Goal: Use online tool/utility: Utilize a website feature to perform a specific function

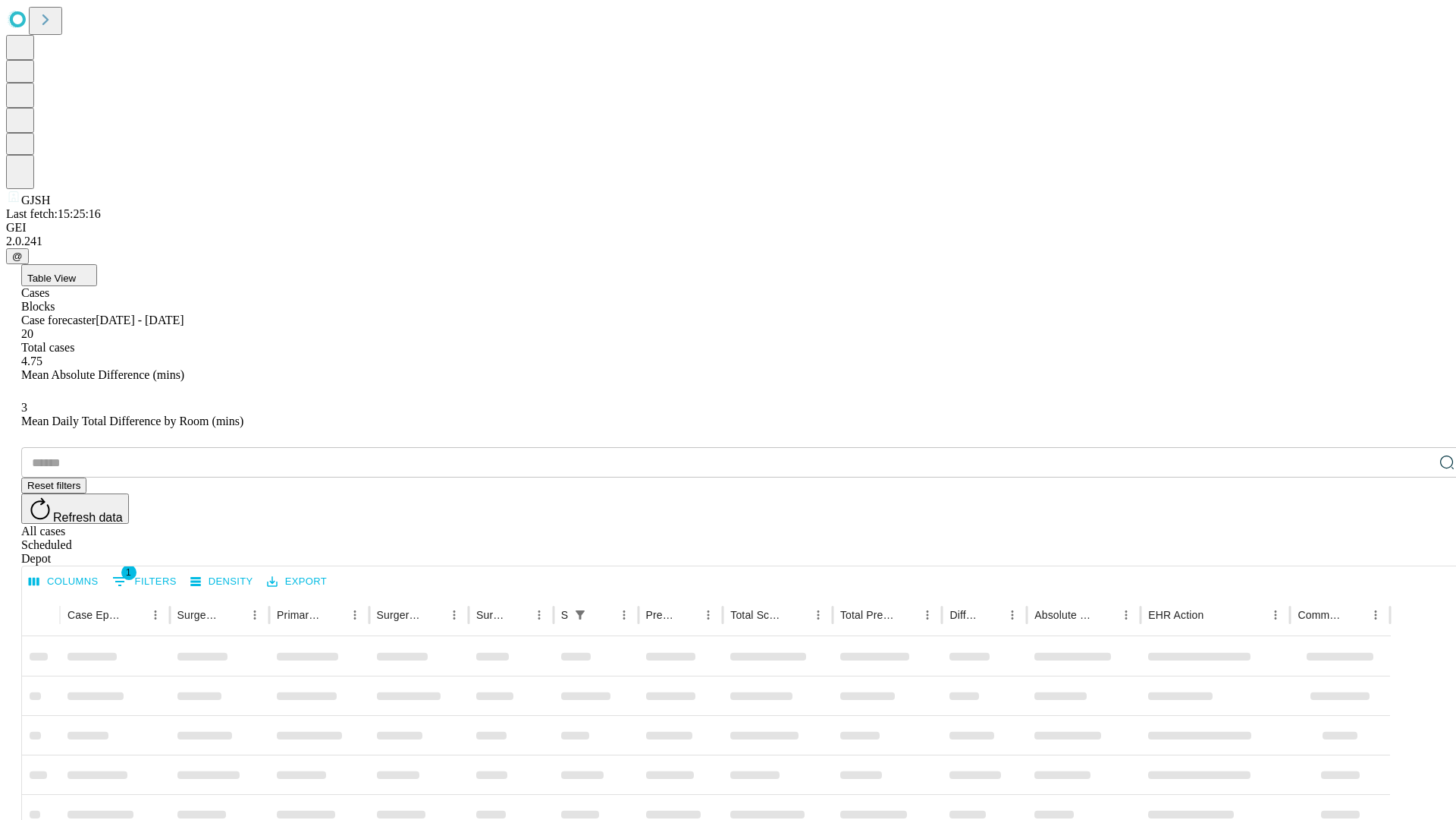
click at [76, 272] on span "Table View" at bounding box center [51, 278] width 48 height 11
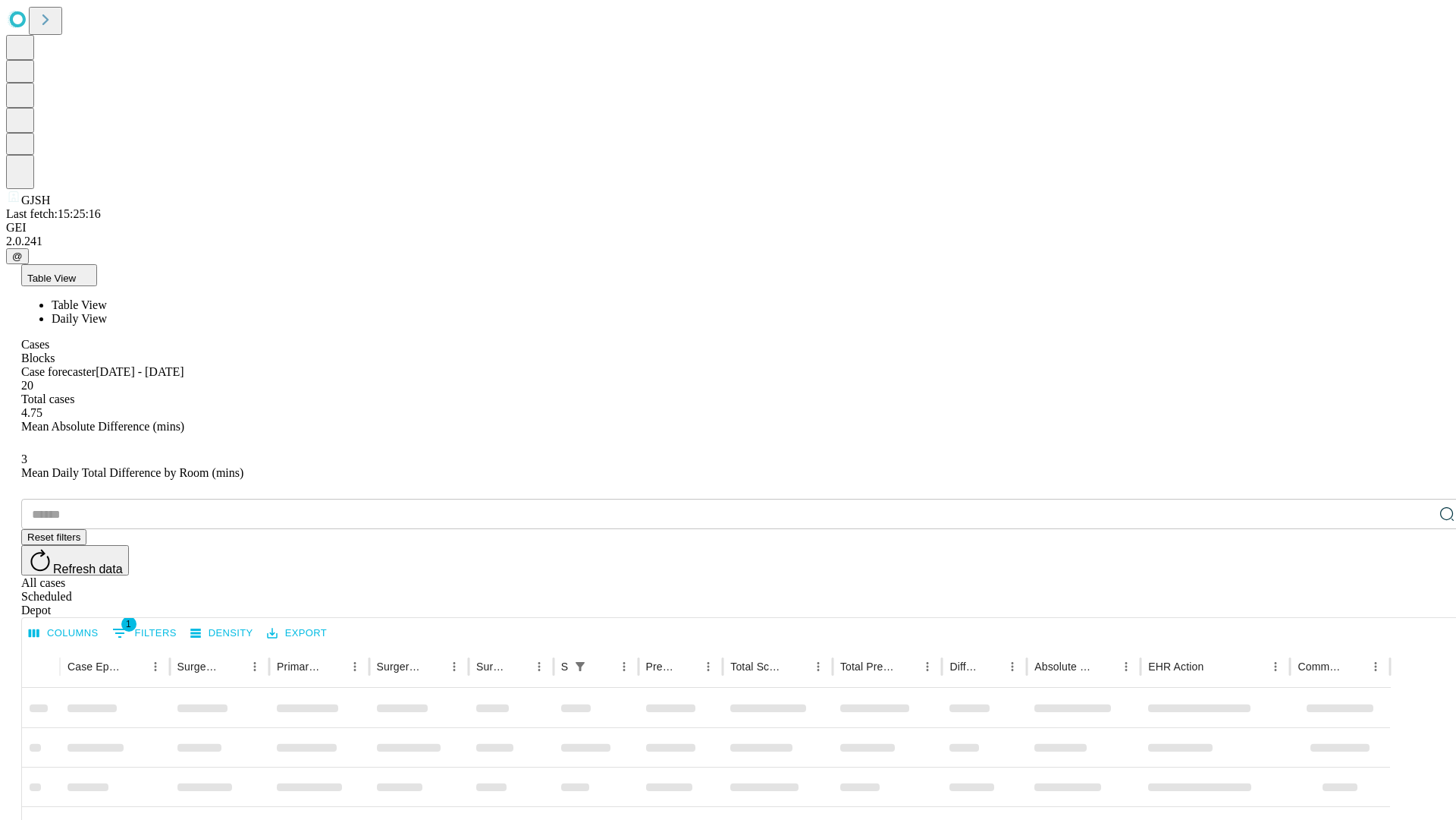
click at [107, 312] on span "Daily View" at bounding box center [80, 319] width 56 height 13
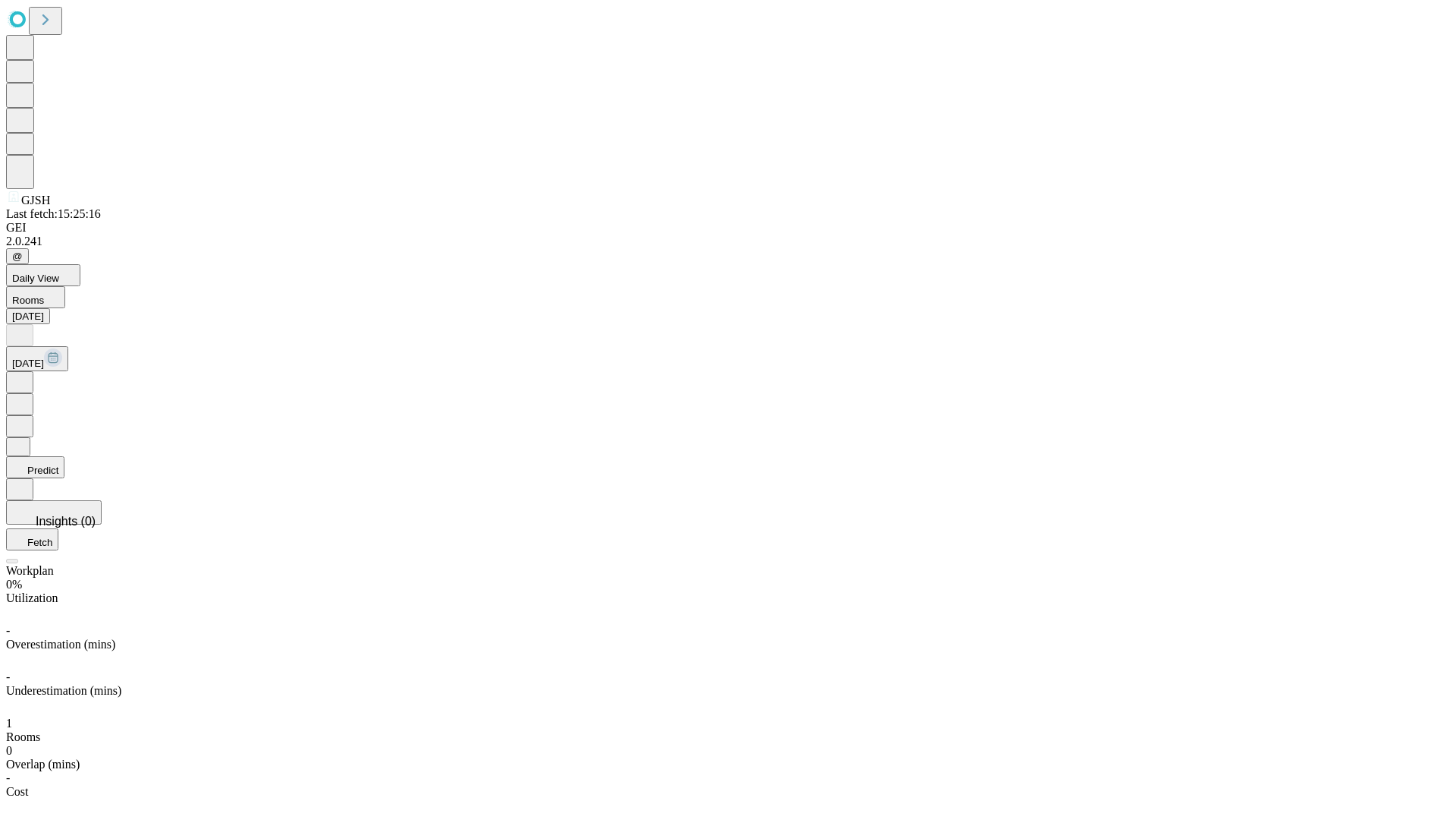
click at [64, 456] on button "Predict" at bounding box center [35, 468] width 59 height 22
